Goal: Download file/media

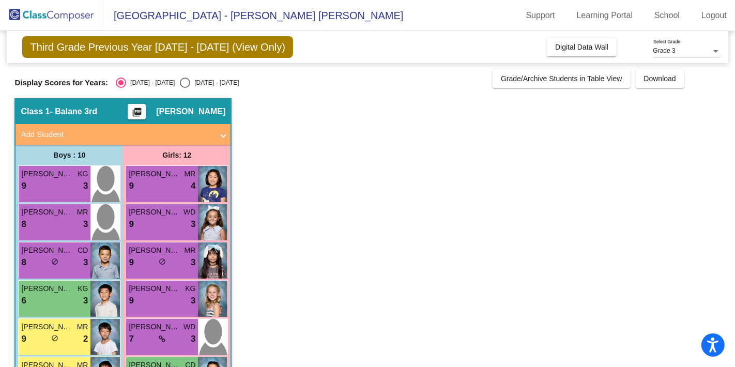
scroll to position [273, 0]
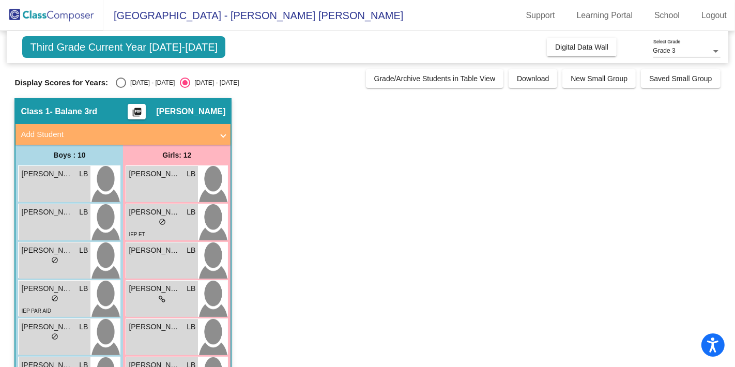
click at [116, 75] on div "Display Scores for Years: [DATE] - [DATE] [DATE] - [DATE] Grade/Archive Student…" at bounding box center [367, 78] width 706 height 19
click at [123, 80] on div "Select an option" at bounding box center [121, 83] width 10 height 10
click at [121, 88] on input "[DATE] - [DATE]" at bounding box center [120, 88] width 1 height 1
radio input "true"
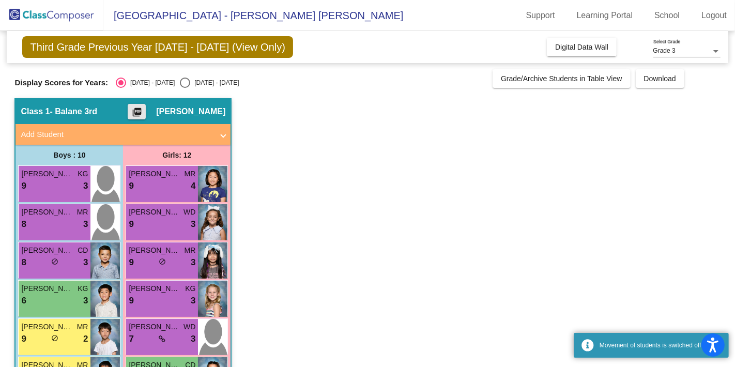
click at [133, 105] on button "picture_as_pdf" at bounding box center [137, 112] width 18 height 16
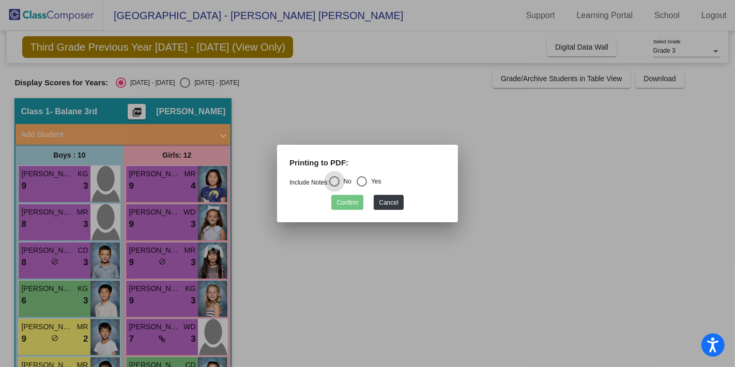
click at [364, 182] on div "Select an option" at bounding box center [362, 181] width 10 height 10
click at [362, 187] on input "Yes" at bounding box center [361, 187] width 1 height 1
radio input "true"
click at [350, 205] on button "Confirm" at bounding box center [347, 202] width 32 height 15
